Goal: Task Accomplishment & Management: Manage account settings

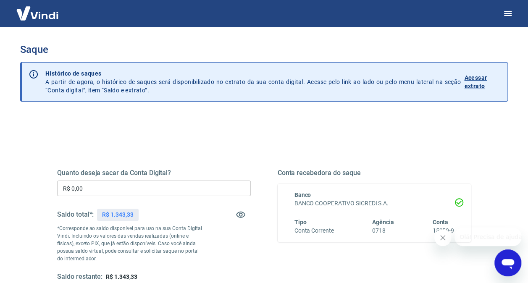
click at [105, 179] on div "Quanto deseja sacar da Conta Digital? R$ 0,00 ​ Saldo total*: R$ 1.343,33 *Corr…" at bounding box center [154, 225] width 194 height 113
click at [109, 187] on input "R$ 0,00" at bounding box center [154, 189] width 194 height 16
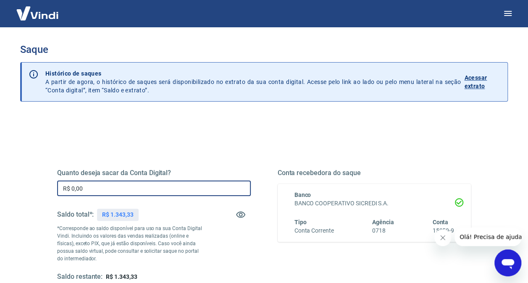
click at [109, 187] on input "R$ 0,00" at bounding box center [154, 189] width 194 height 16
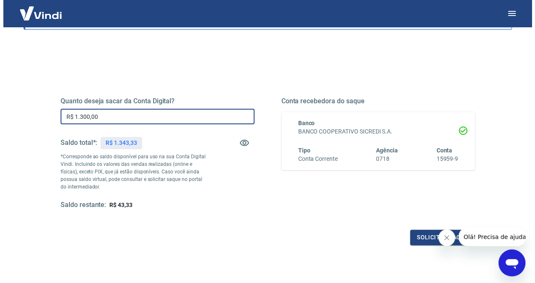
scroll to position [84, 0]
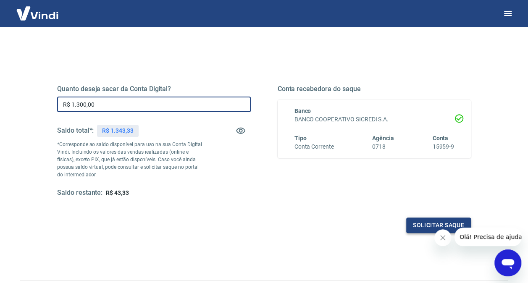
type input "R$ 1.300,00"
click at [423, 224] on button "Solicitar saque" at bounding box center [439, 226] width 65 height 16
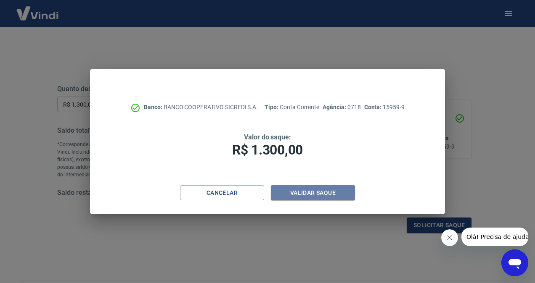
click at [296, 185] on div "Banco: BANCO COOPERATIVO SICREDI S.A. Tipo: Conta Corrente Agência: 0718 Conta:…" at bounding box center [267, 141] width 355 height 145
click at [299, 189] on button "Validar saque" at bounding box center [313, 193] width 84 height 16
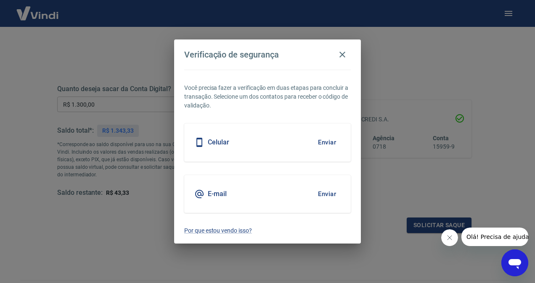
click at [279, 143] on div "Celular Enviar" at bounding box center [267, 143] width 166 height 38
click at [216, 135] on div "Celular Enviar" at bounding box center [267, 143] width 166 height 38
click at [327, 145] on button "Enviar" at bounding box center [326, 143] width 27 height 18
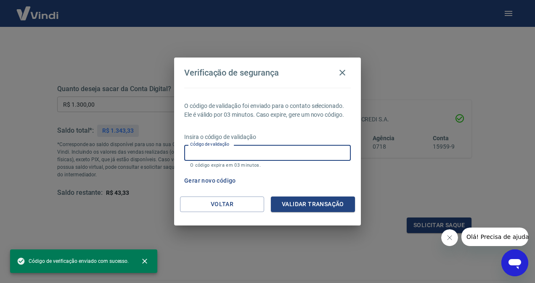
click at [290, 154] on input "Código de validação" at bounding box center [267, 153] width 166 height 16
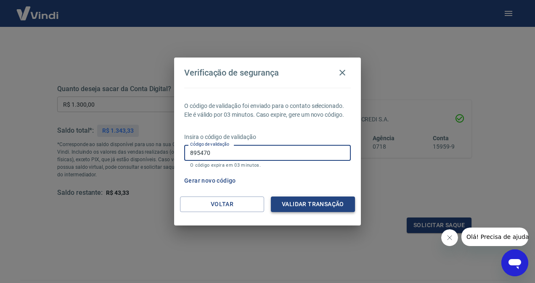
type input "895470"
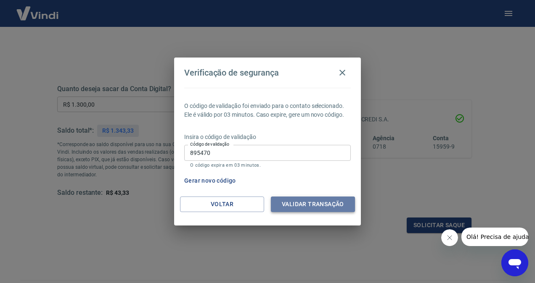
click at [304, 204] on button "Validar transação" at bounding box center [313, 205] width 84 height 16
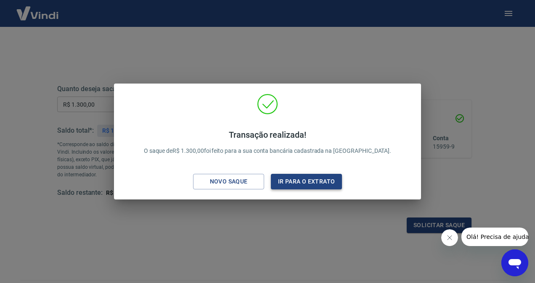
click at [296, 185] on button "Ir para o extrato" at bounding box center [306, 182] width 71 height 16
